Goal: Task Accomplishment & Management: Use online tool/utility

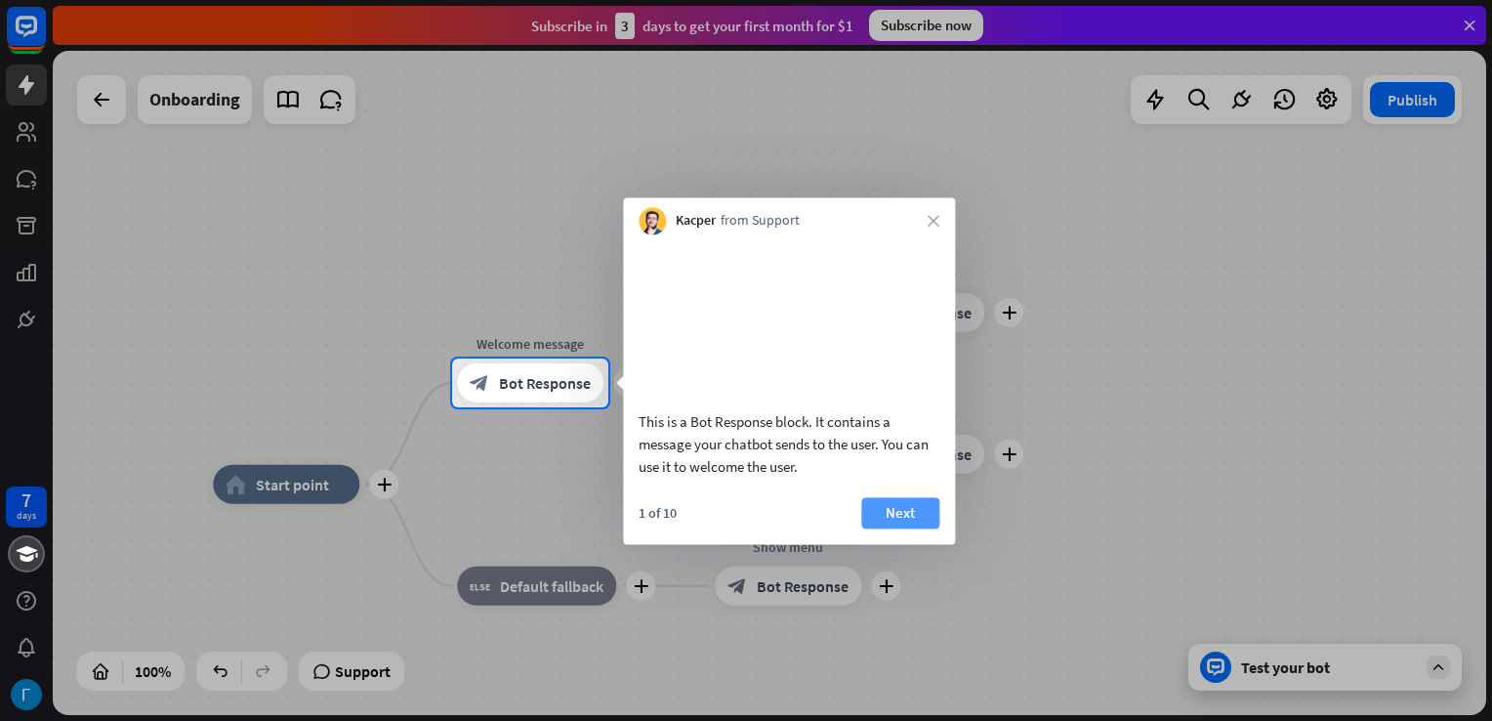
click at [906, 528] on button "Next" at bounding box center [900, 512] width 78 height 31
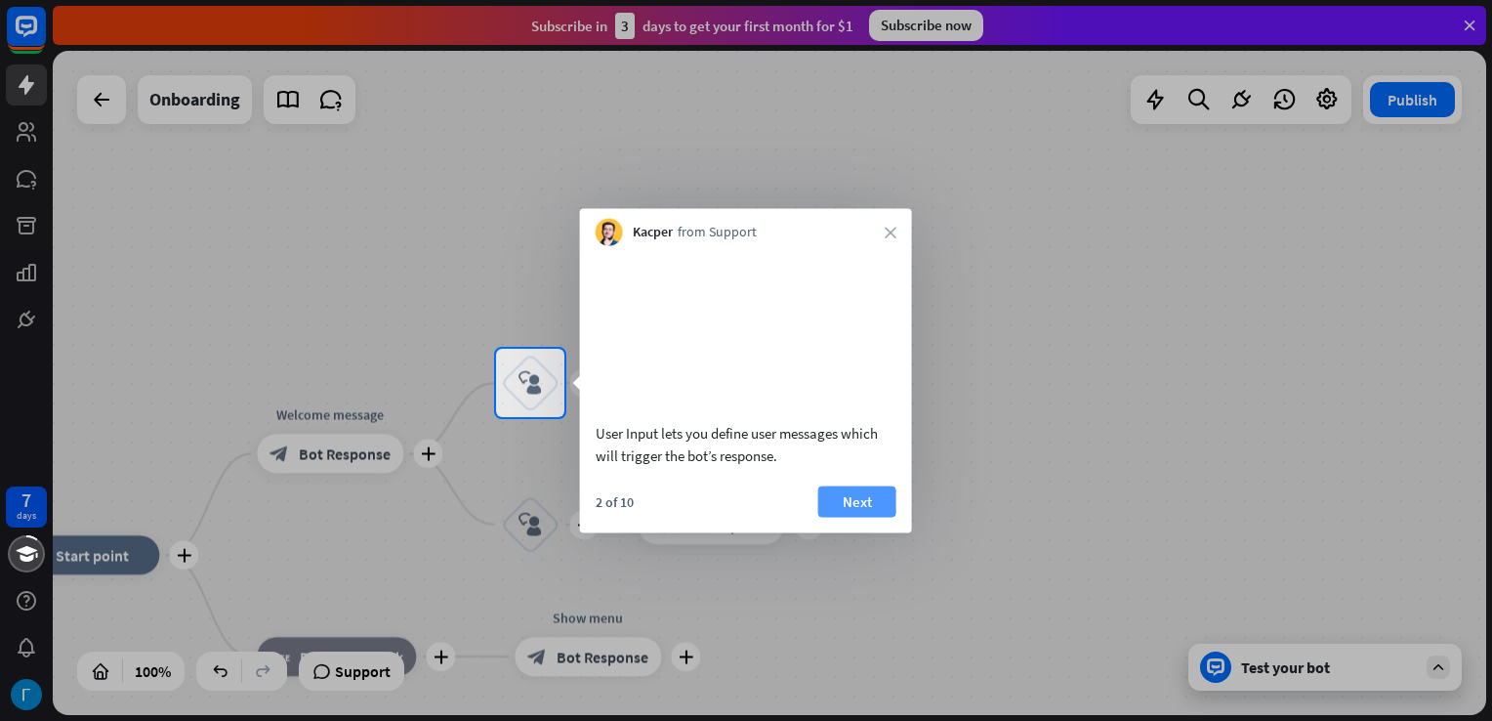
click at [862, 517] on button "Next" at bounding box center [857, 500] width 78 height 31
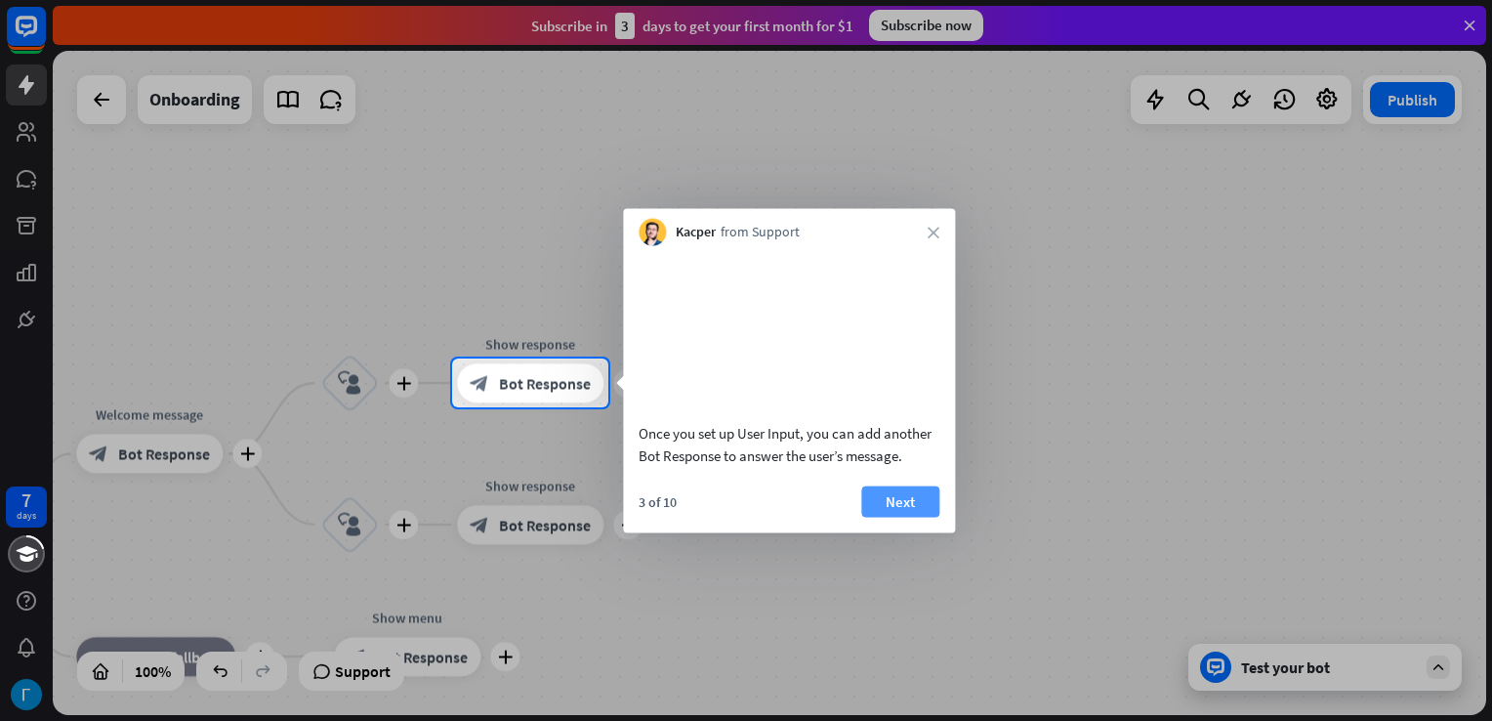
click at [915, 517] on button "Next" at bounding box center [900, 500] width 78 height 31
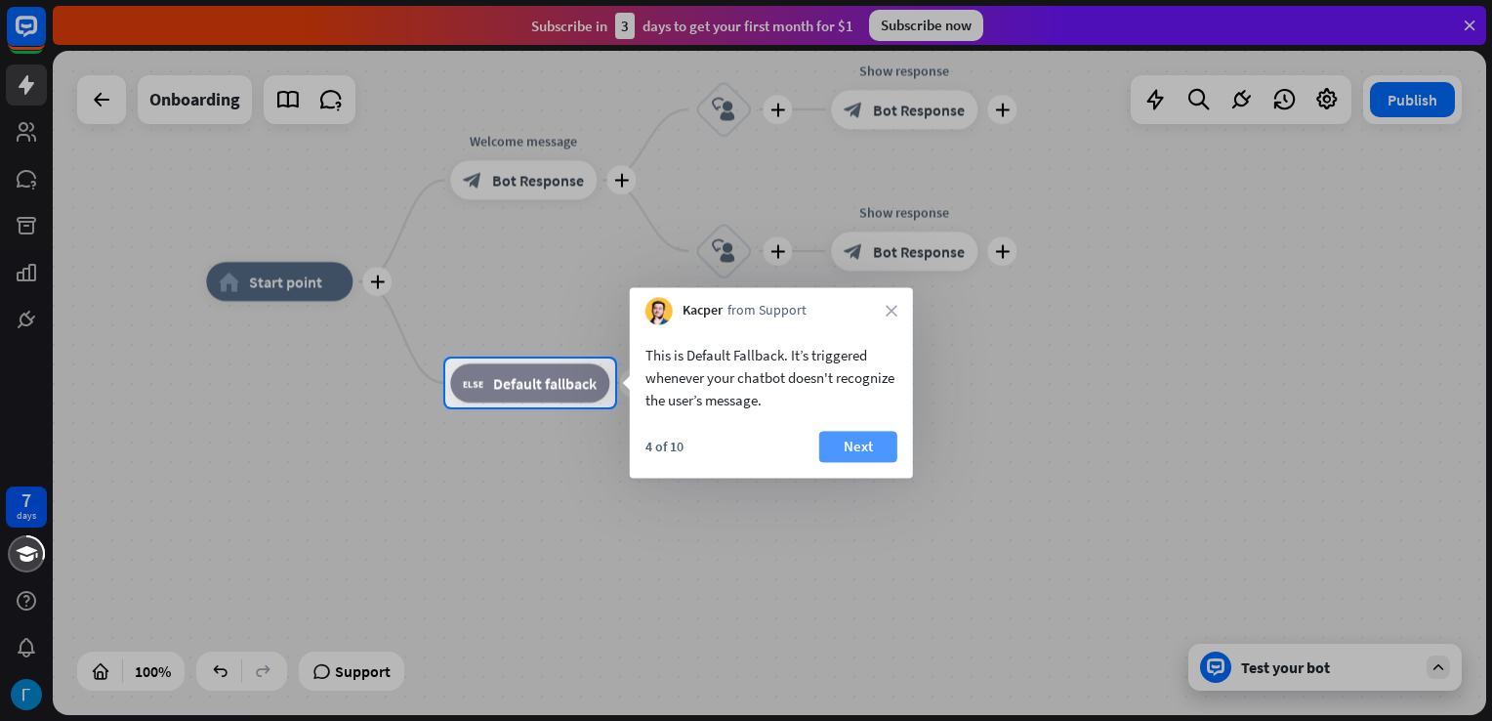
click at [845, 446] on button "Next" at bounding box center [858, 446] width 78 height 31
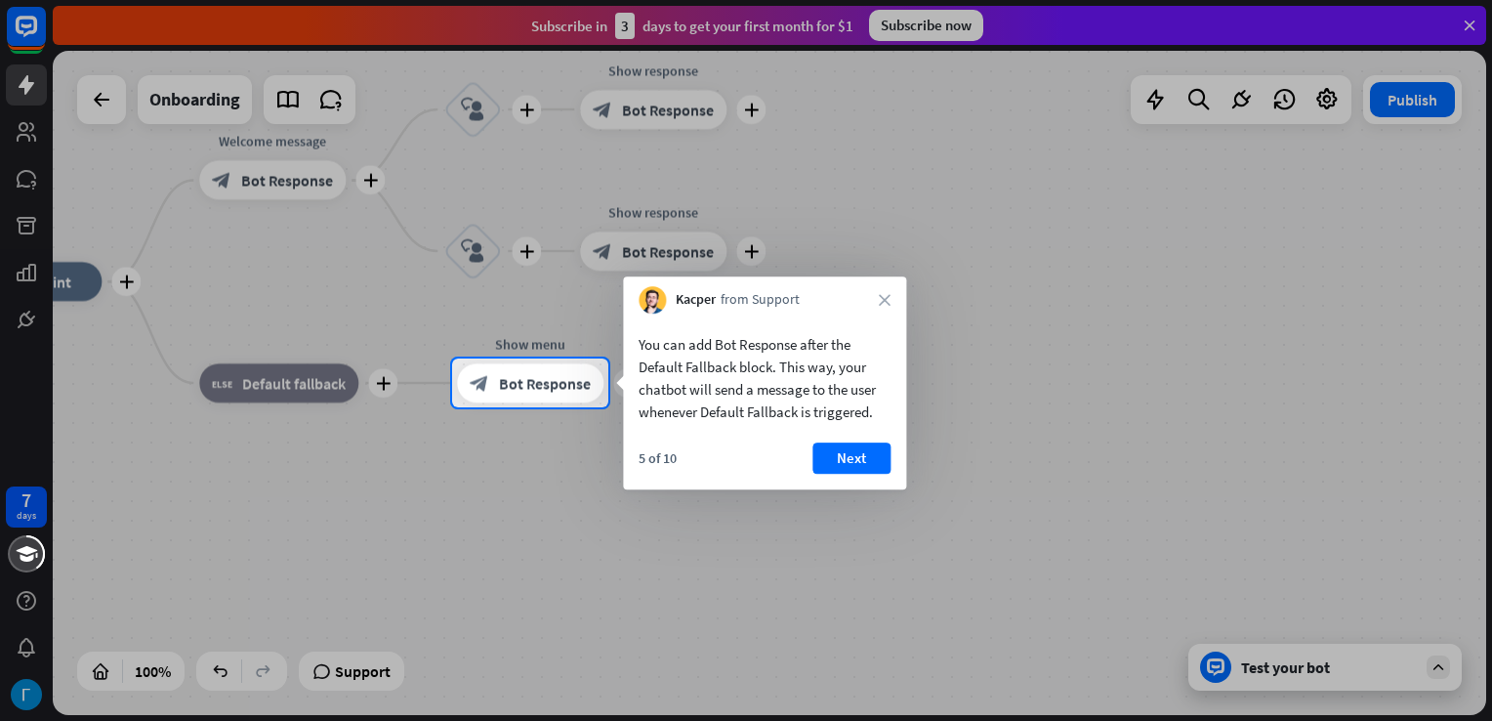
click at [867, 456] on button "Next" at bounding box center [851, 457] width 78 height 31
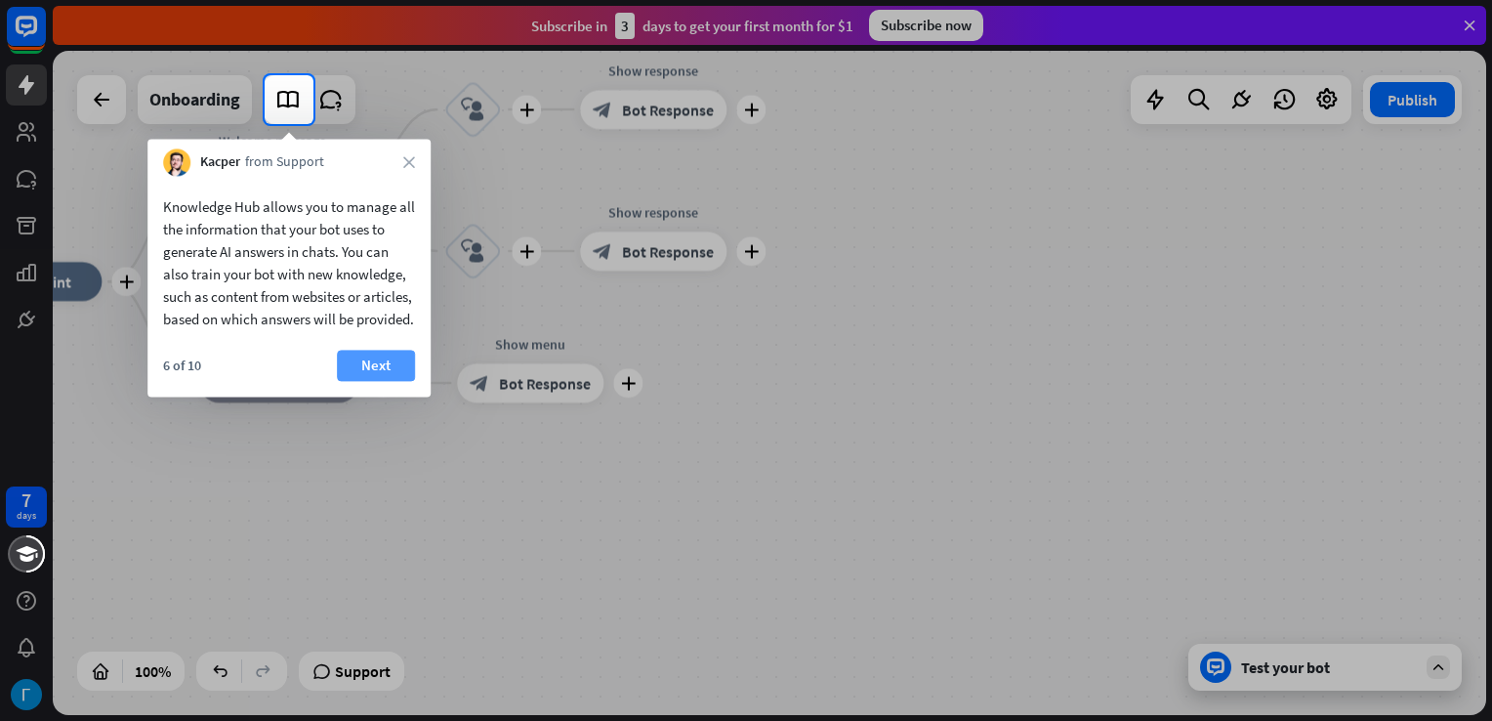
click at [375, 381] on button "Next" at bounding box center [376, 365] width 78 height 31
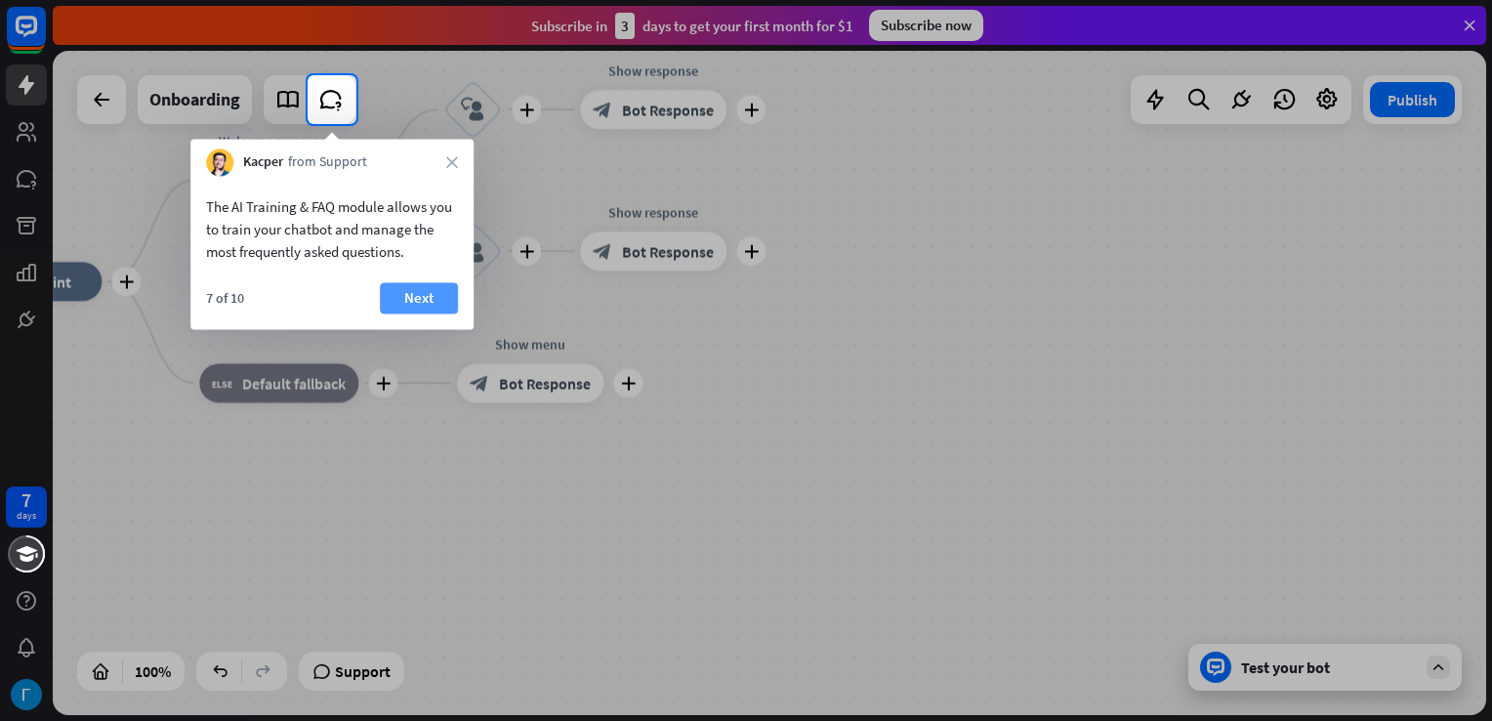
click at [425, 305] on button "Next" at bounding box center [419, 297] width 78 height 31
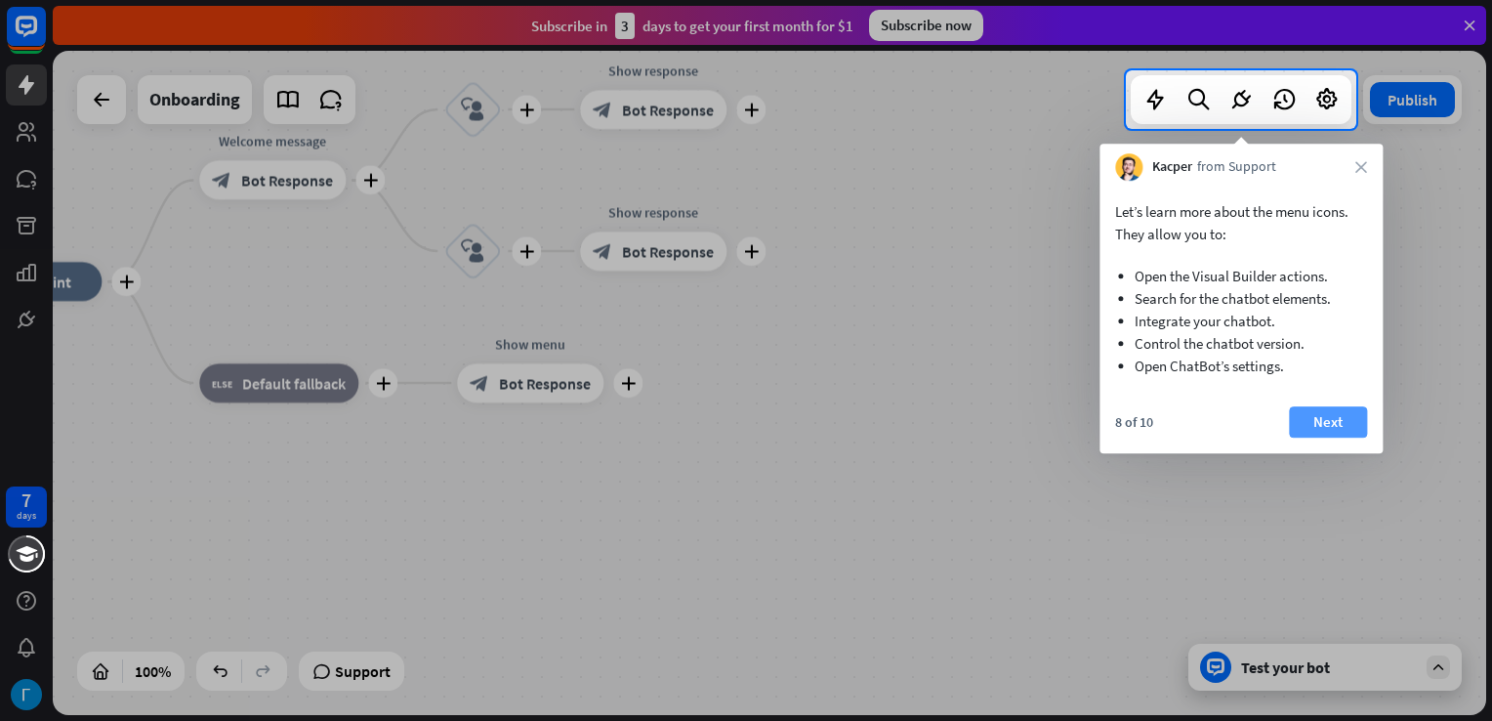
click at [1310, 423] on button "Next" at bounding box center [1328, 421] width 78 height 31
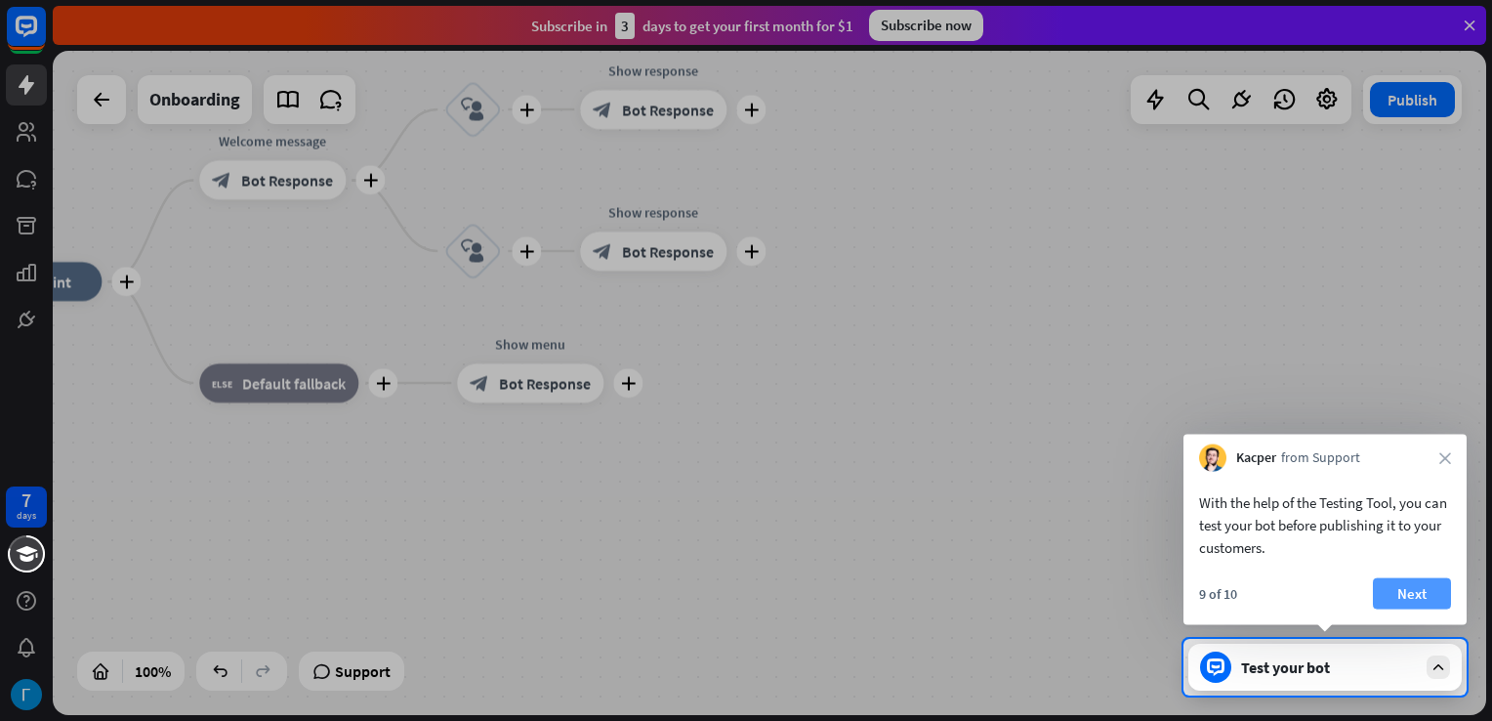
click at [1411, 602] on button "Next" at bounding box center [1412, 593] width 78 height 31
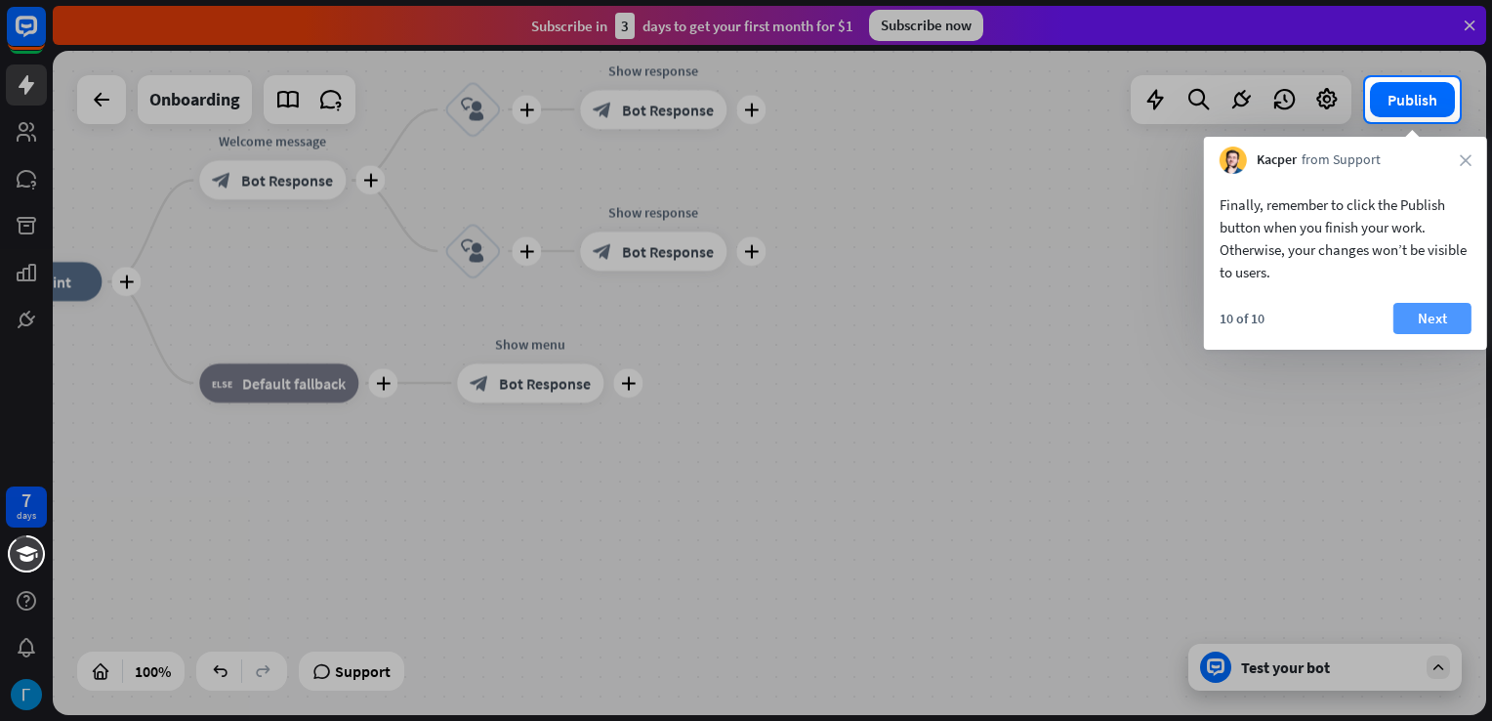
click at [1432, 326] on button "Next" at bounding box center [1432, 318] width 78 height 31
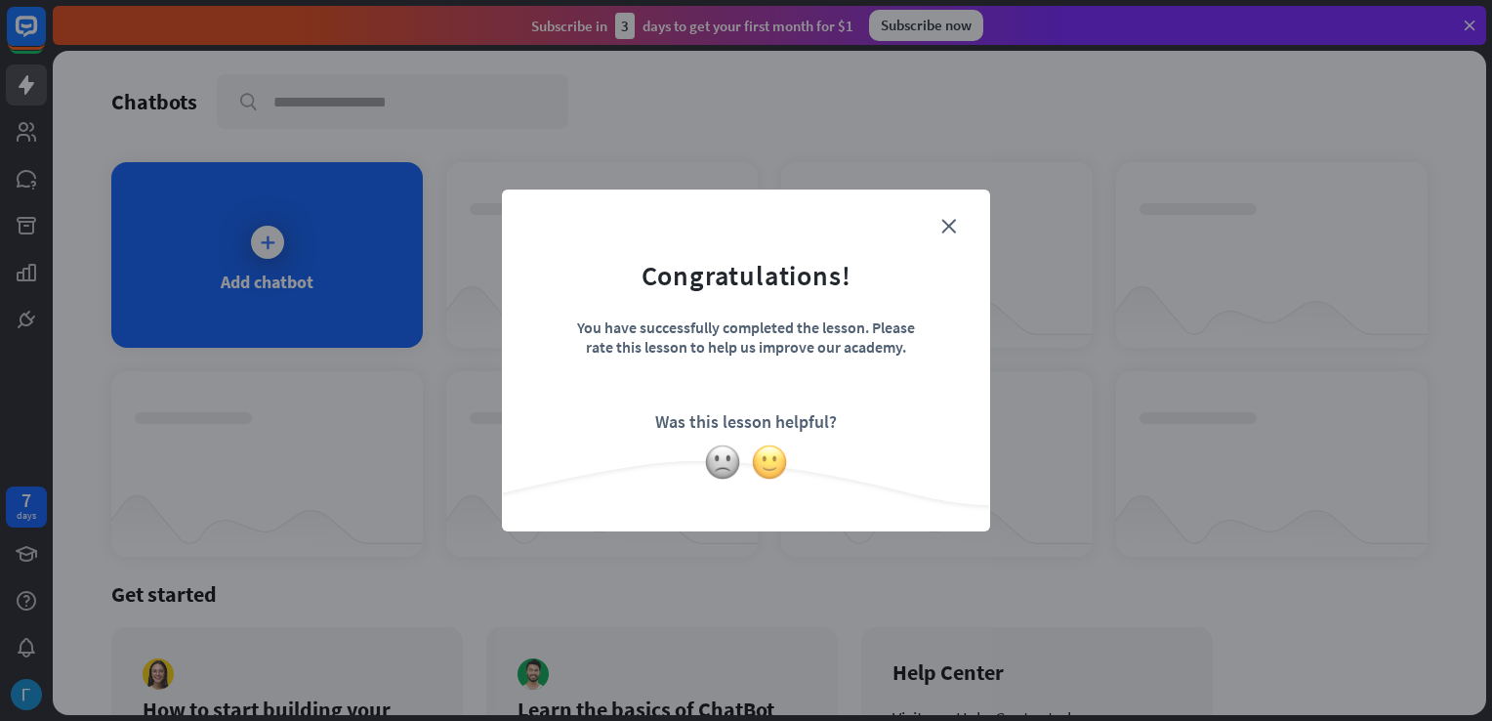
click at [762, 466] on img at bounding box center [769, 461] width 37 height 37
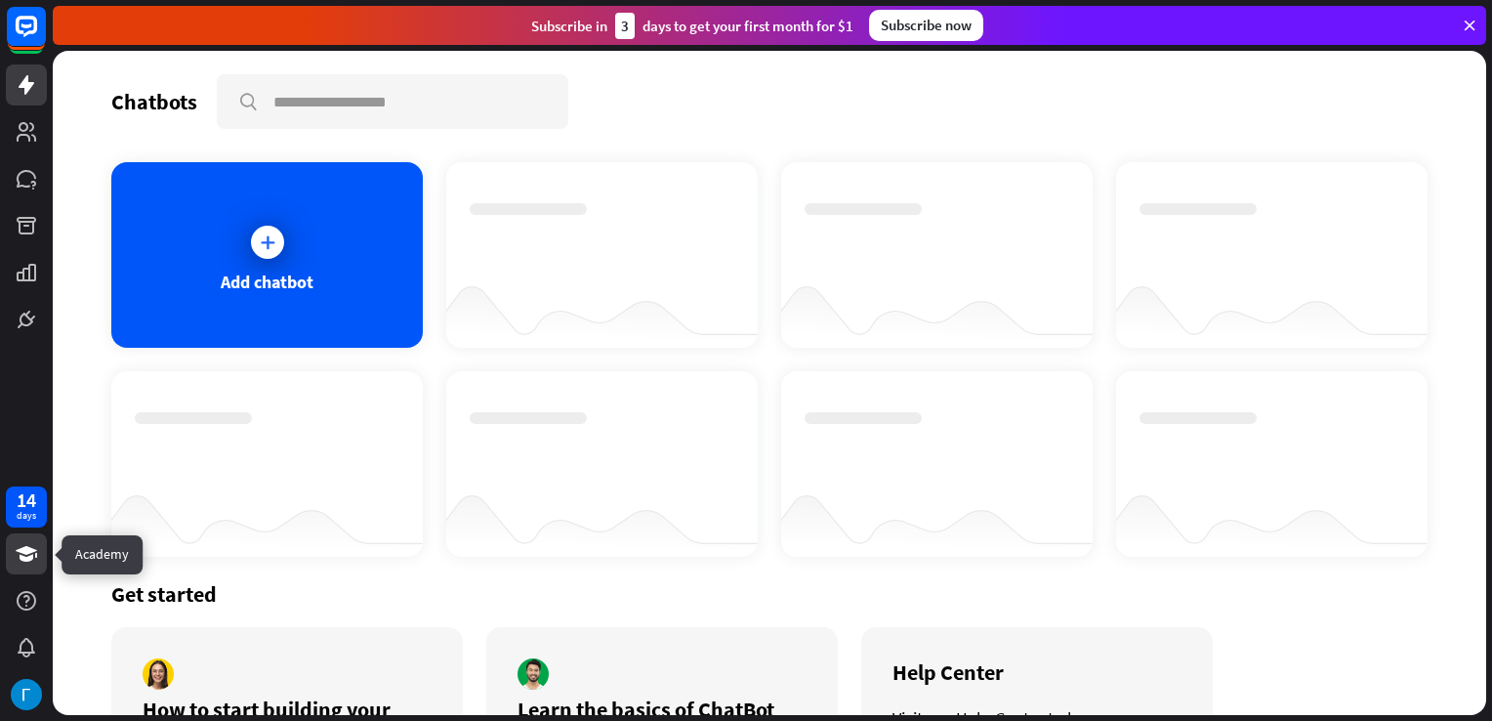
click at [20, 552] on icon at bounding box center [26, 554] width 21 height 16
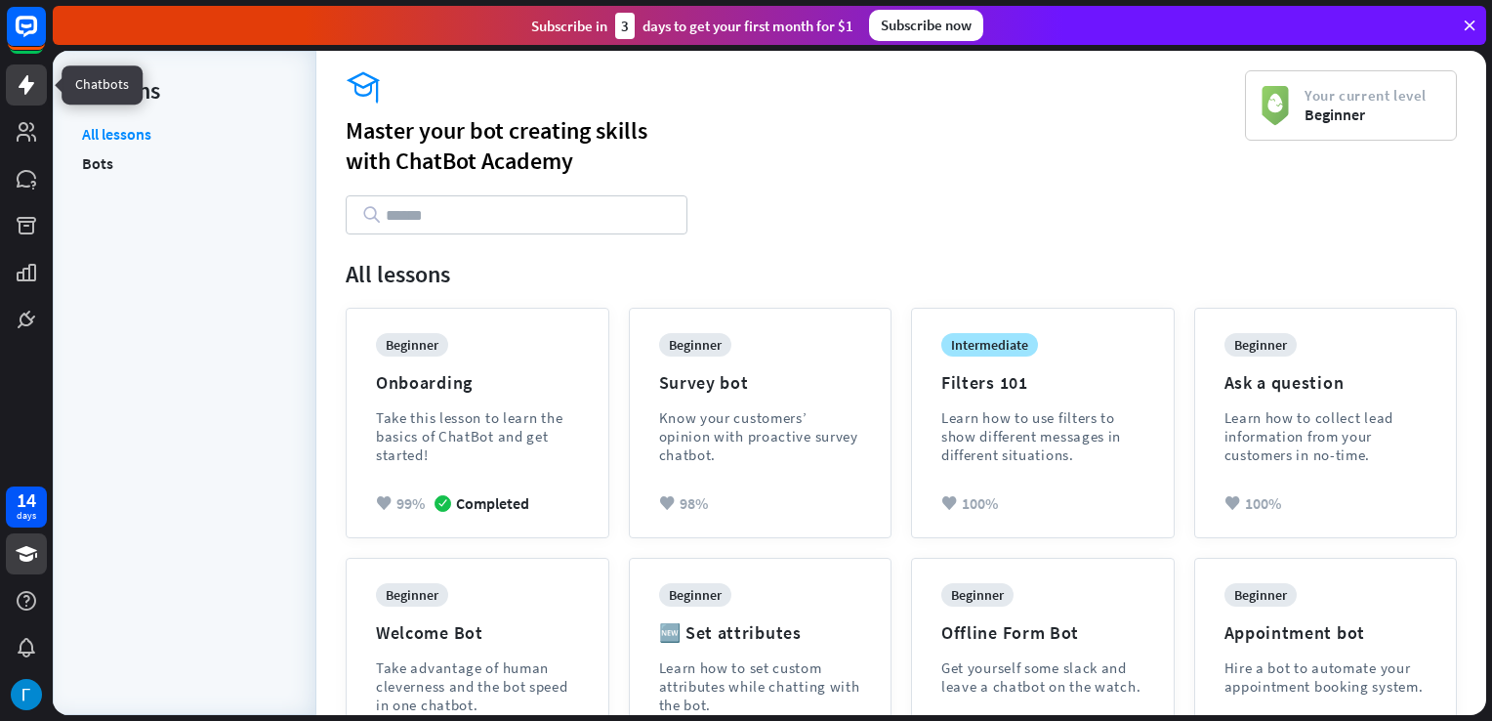
click at [23, 84] on icon at bounding box center [27, 85] width 16 height 20
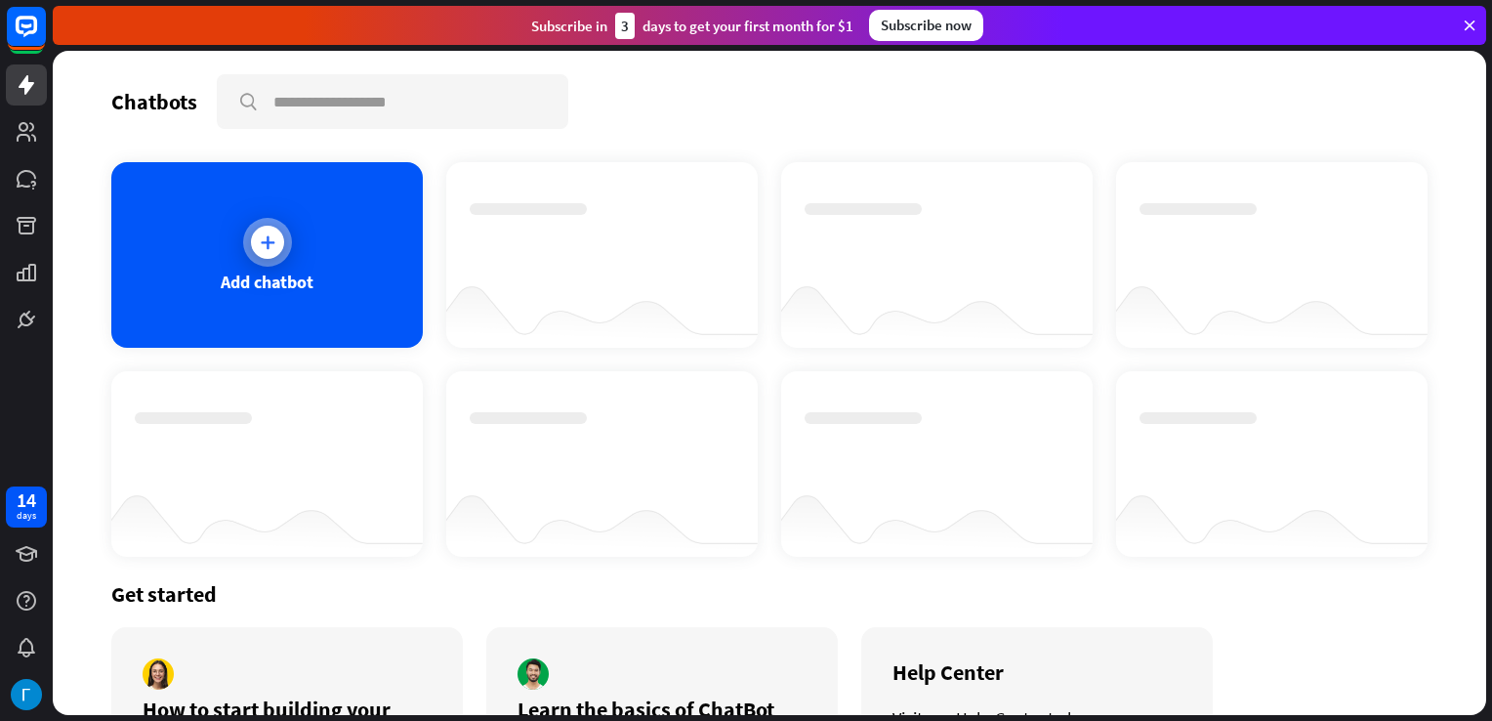
click at [261, 255] on div at bounding box center [267, 242] width 33 height 33
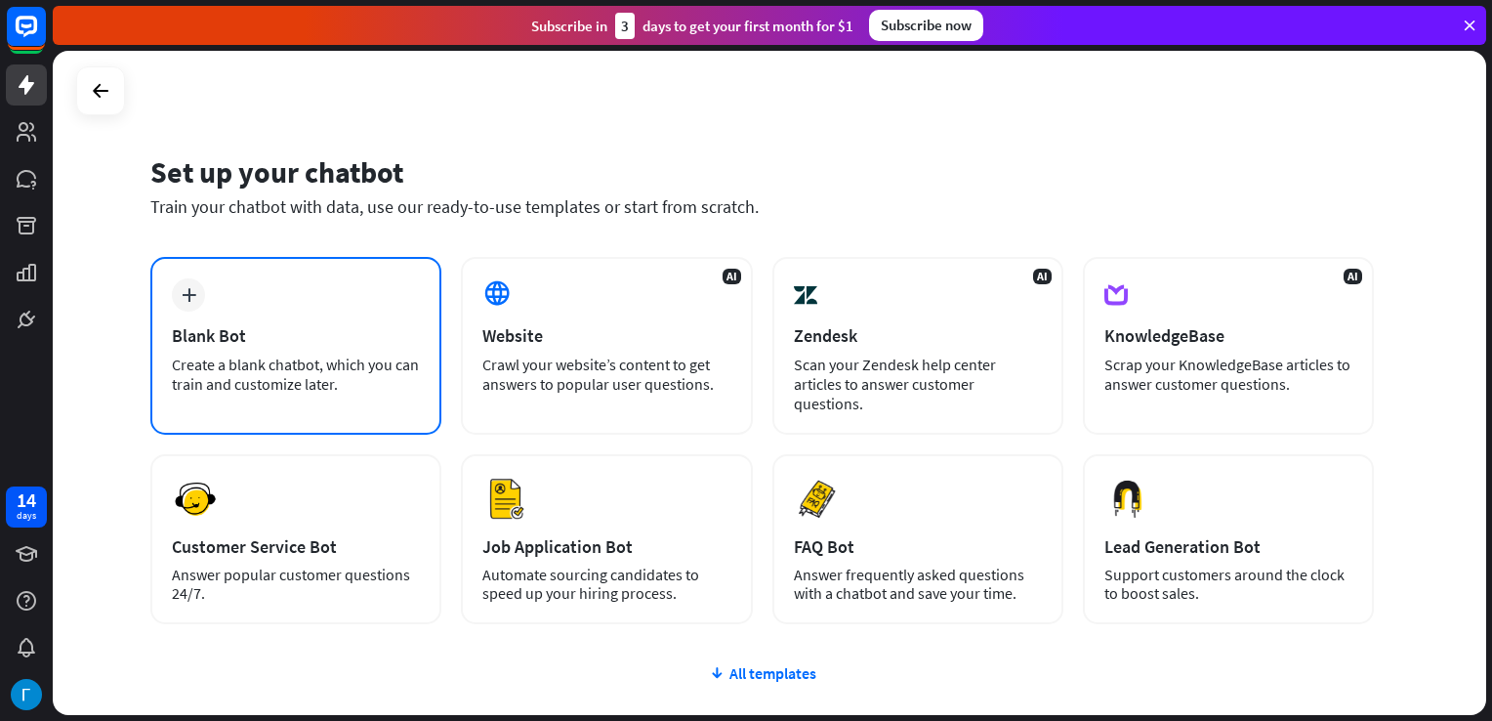
click at [256, 341] on div "Blank Bot" at bounding box center [296, 335] width 248 height 22
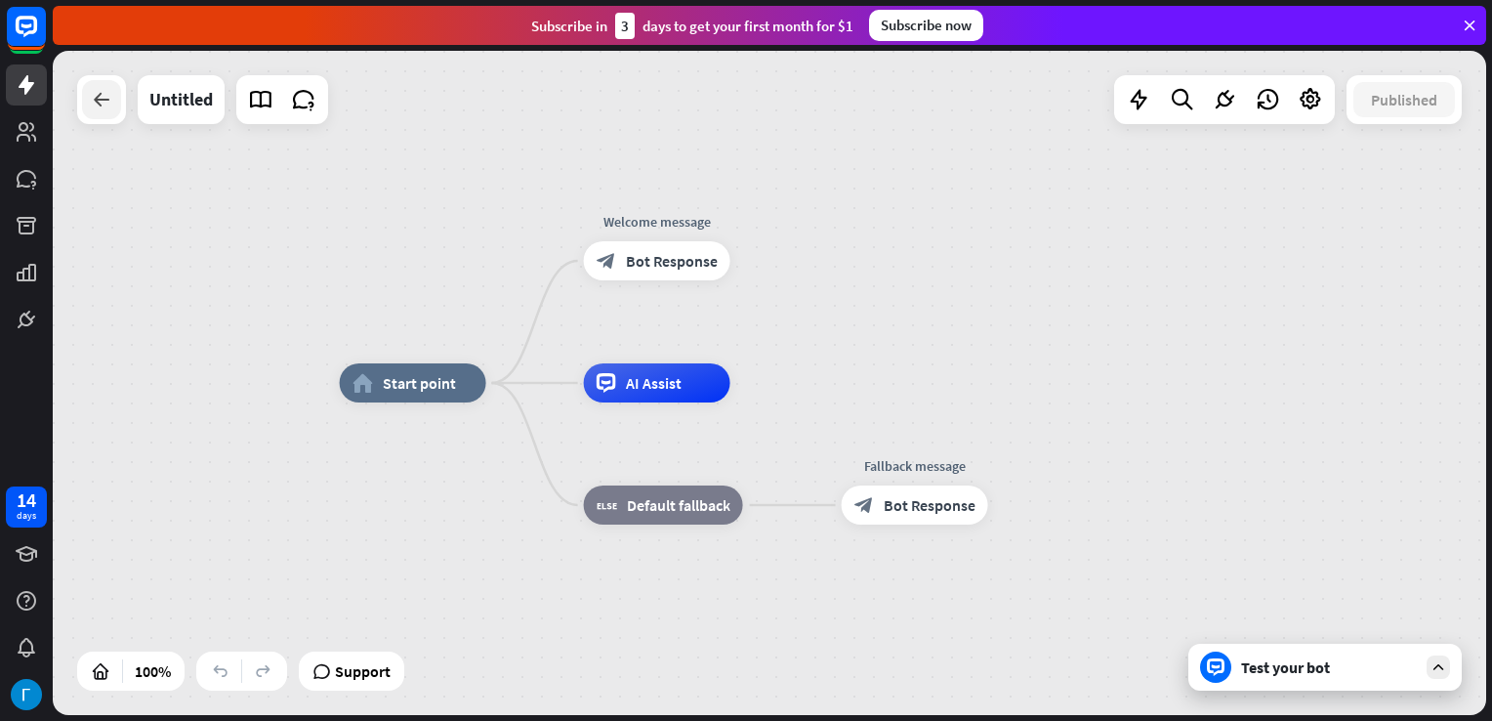
click at [97, 101] on icon at bounding box center [101, 99] width 23 height 23
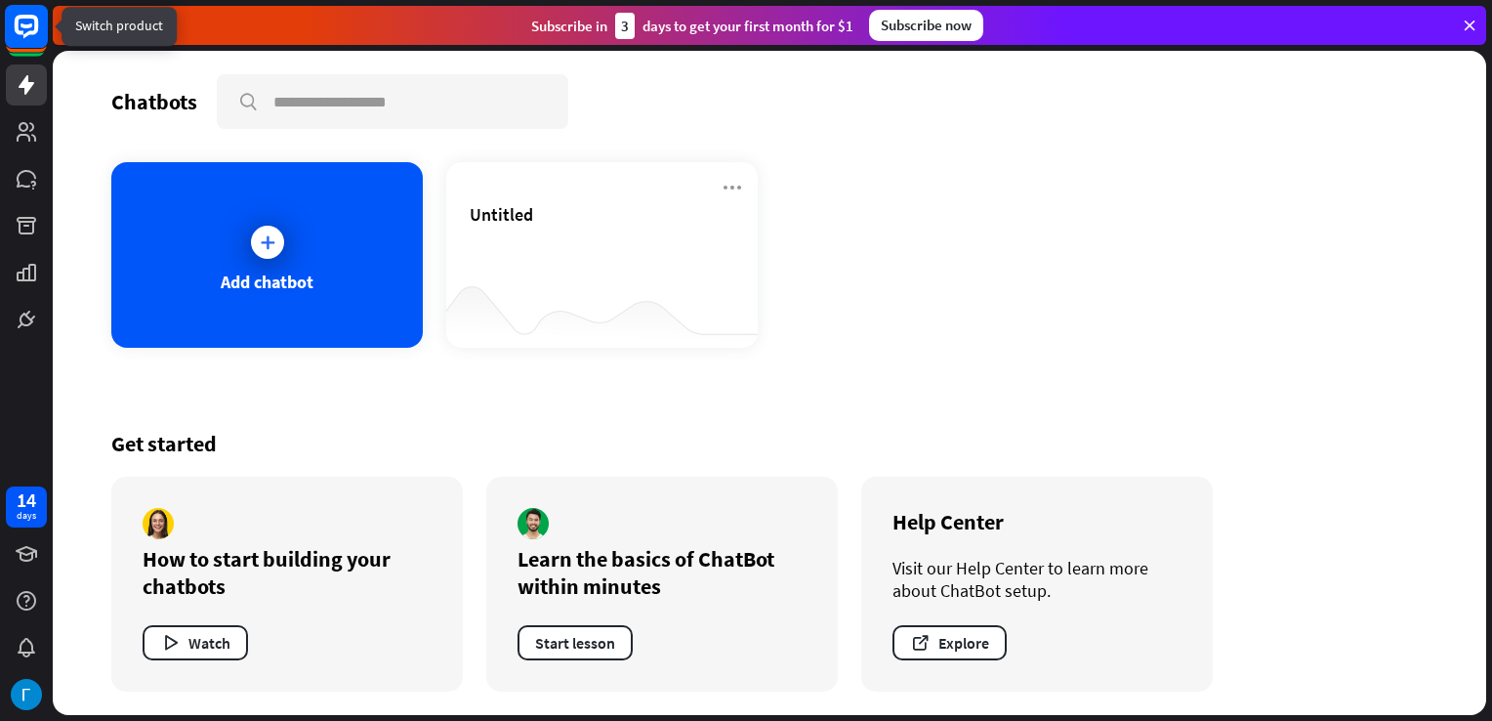
click at [21, 29] on rect at bounding box center [26, 26] width 43 height 43
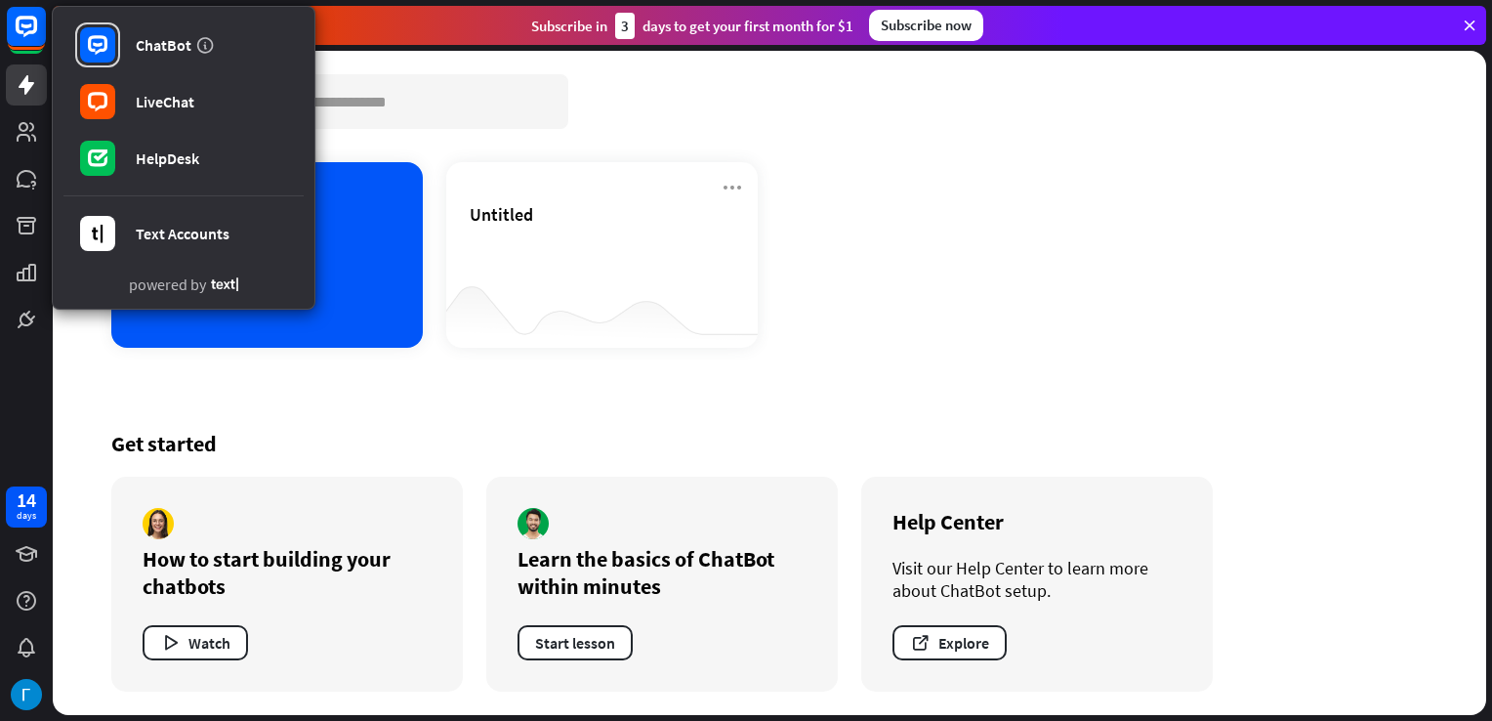
click at [1052, 55] on div "Chatbots search Add chatbot Untitled Get started How to start building your cha…" at bounding box center [769, 383] width 1433 height 664
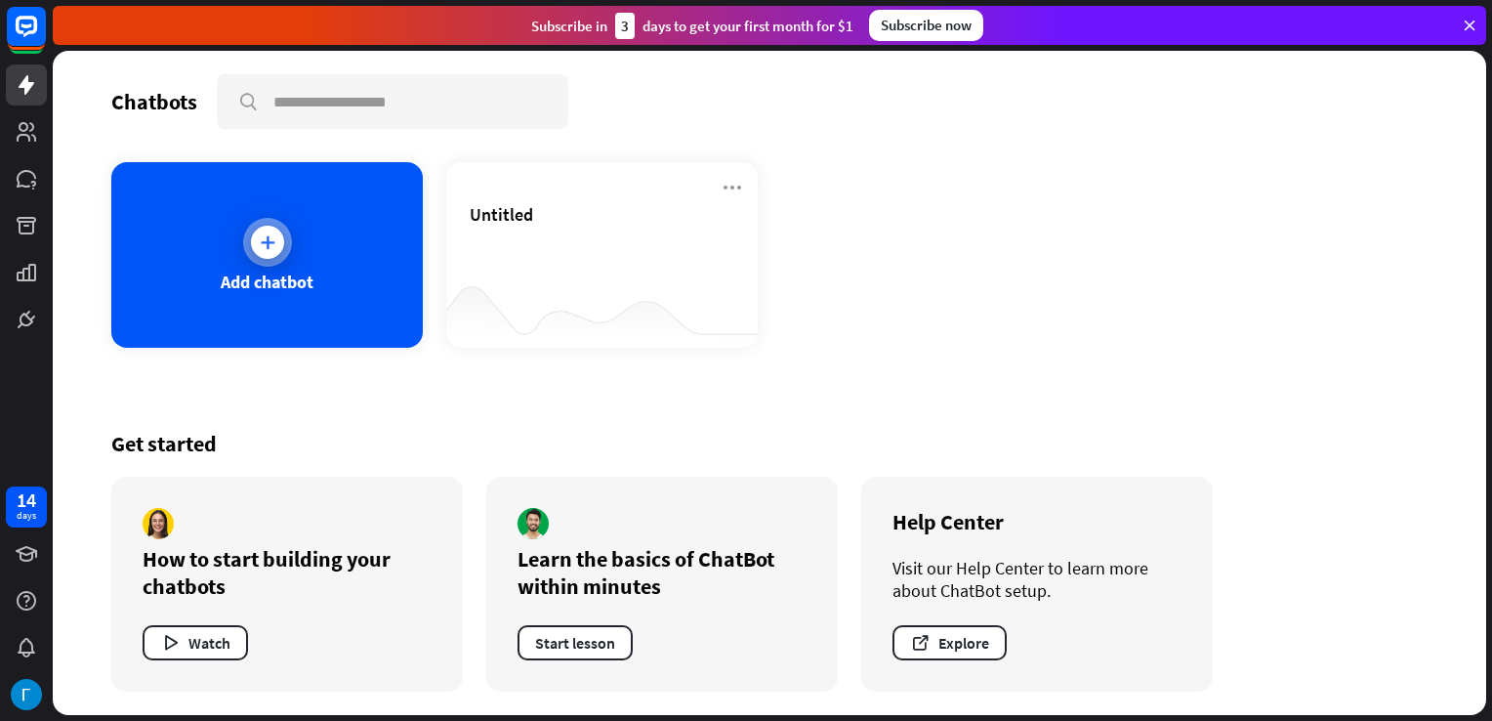
click at [263, 262] on div at bounding box center [267, 242] width 49 height 49
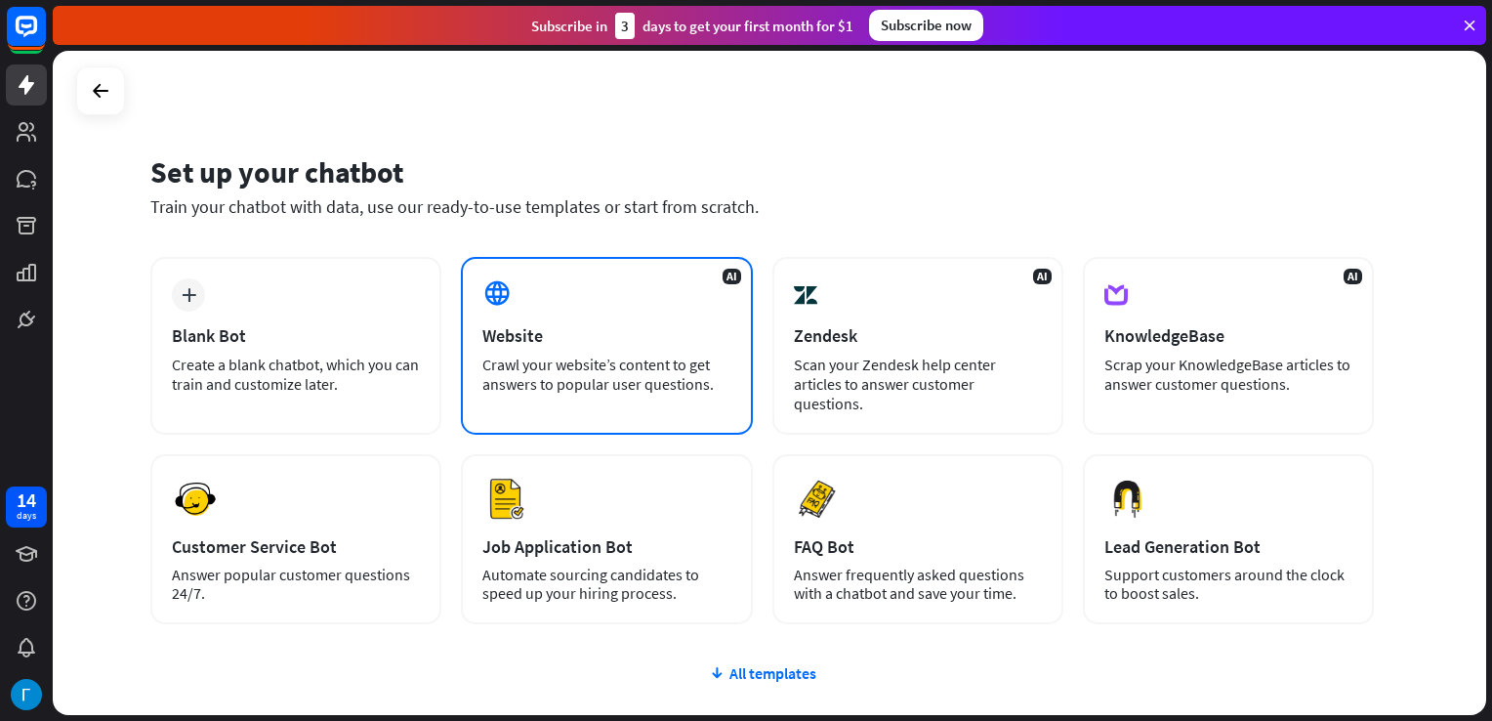
click at [558, 377] on div "Crawl your website’s content to get answers to popular user questions." at bounding box center [606, 373] width 248 height 39
